Goal: Task Accomplishment & Management: Manage account settings

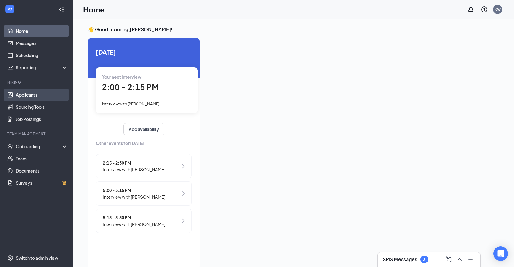
click at [27, 93] on link "Applicants" at bounding box center [42, 95] width 52 height 12
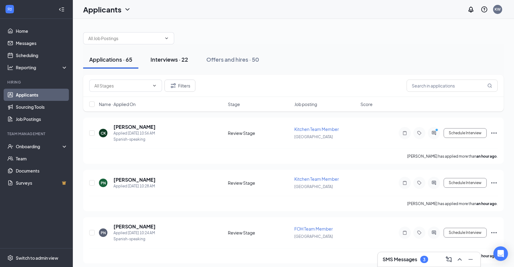
click at [163, 60] on div "Interviews · 22" at bounding box center [170, 60] width 38 height 8
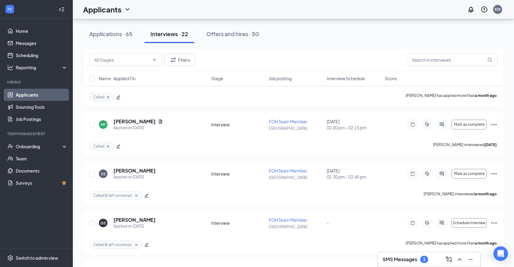
scroll to position [879, 0]
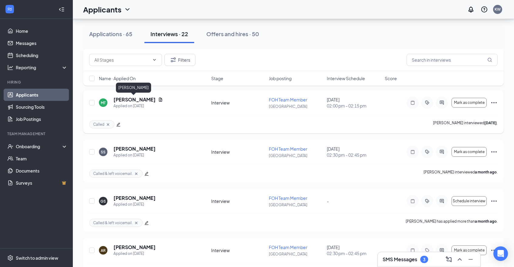
click at [132, 99] on h5 "[PERSON_NAME]" at bounding box center [135, 99] width 42 height 7
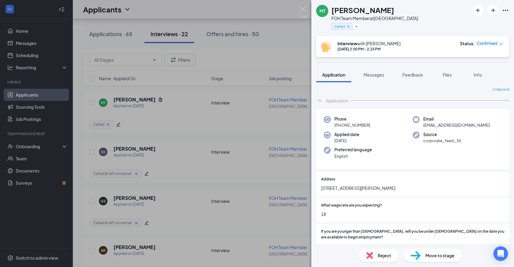
click at [434, 254] on span "Move to stage" at bounding box center [440, 255] width 29 height 7
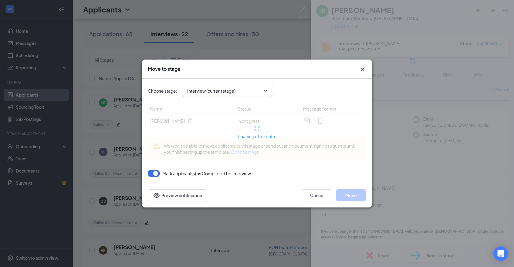
type input "Conditional Offer Letter (next stage)"
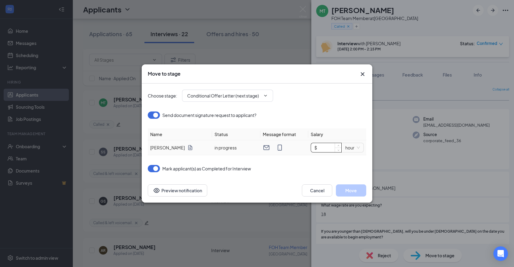
click at [326, 151] on input "$" at bounding box center [326, 147] width 30 height 9
type input "$ 18"
click at [358, 191] on button "Move" at bounding box center [351, 190] width 30 height 12
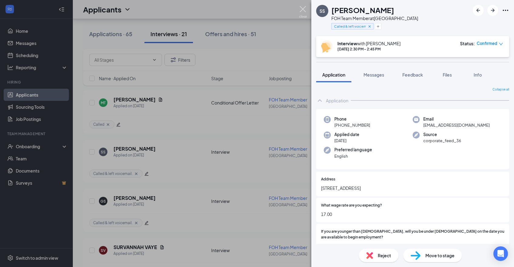
click at [304, 11] on img at bounding box center [303, 12] width 8 height 12
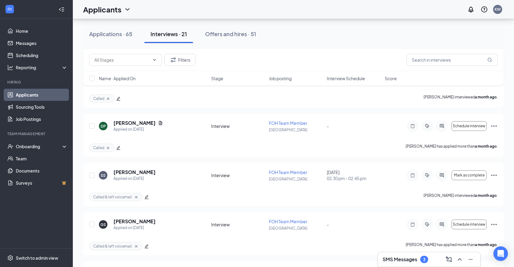
scroll to position [805, 0]
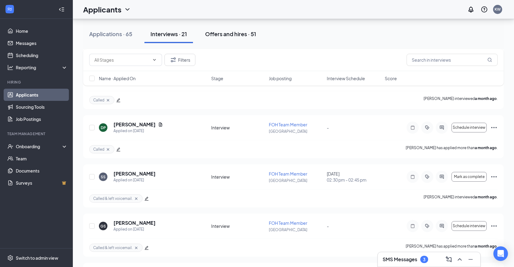
click at [233, 34] on div "Offers and hires · 51" at bounding box center [230, 34] width 51 height 8
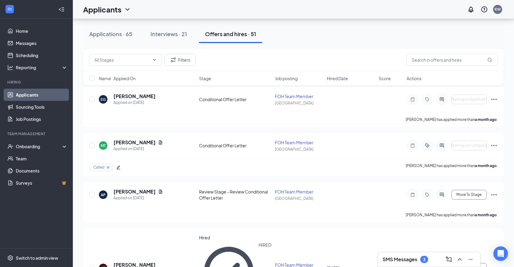
scroll to position [834, 0]
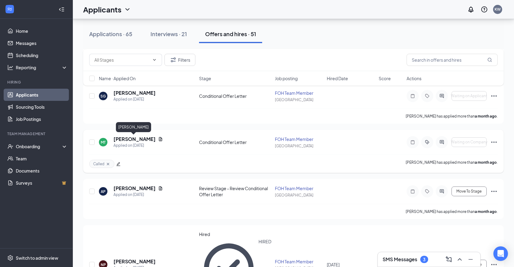
click at [130, 139] on h5 "[PERSON_NAME]" at bounding box center [135, 139] width 42 height 7
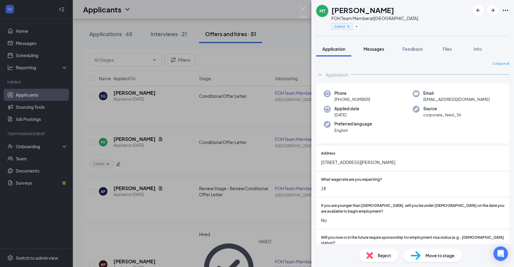
click at [378, 47] on span "Messages" at bounding box center [374, 48] width 21 height 5
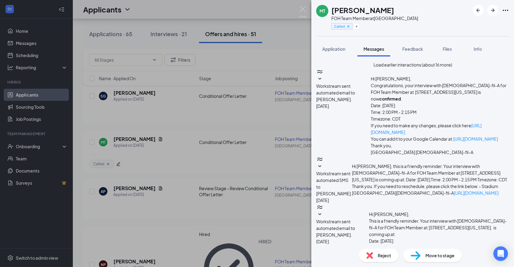
scroll to position [60, 0]
click at [397, 48] on button "Feedback" at bounding box center [413, 48] width 33 height 15
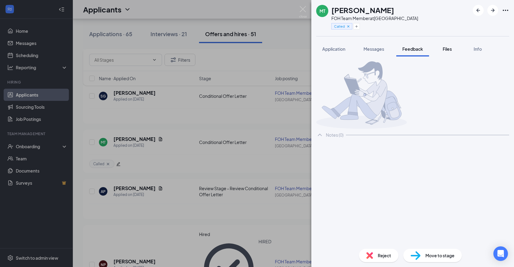
click at [447, 52] on button "Files" at bounding box center [447, 48] width 24 height 15
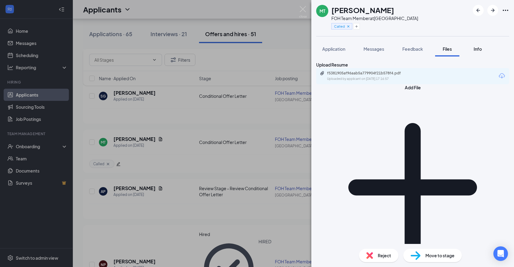
click at [486, 50] on button "Info" at bounding box center [478, 48] width 24 height 15
